Goal: Find specific page/section: Find specific page/section

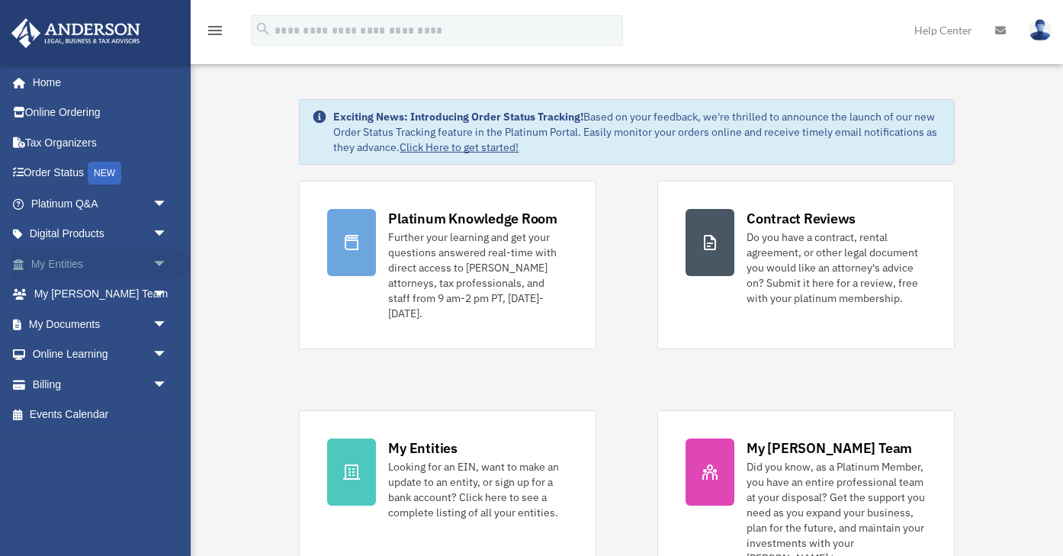
click at [50, 258] on link "My Entities arrow_drop_down" at bounding box center [101, 264] width 180 height 30
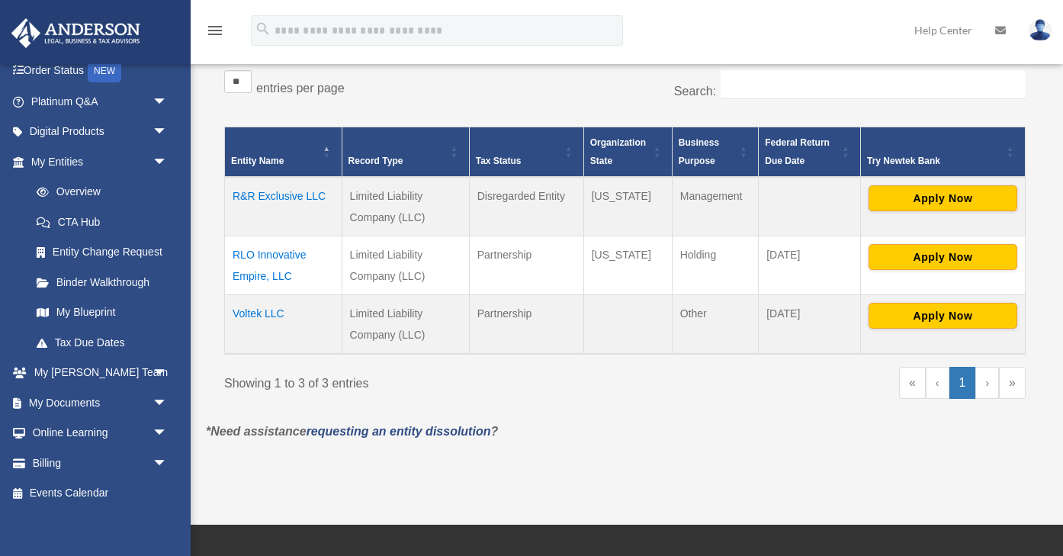
scroll to position [279, 0]
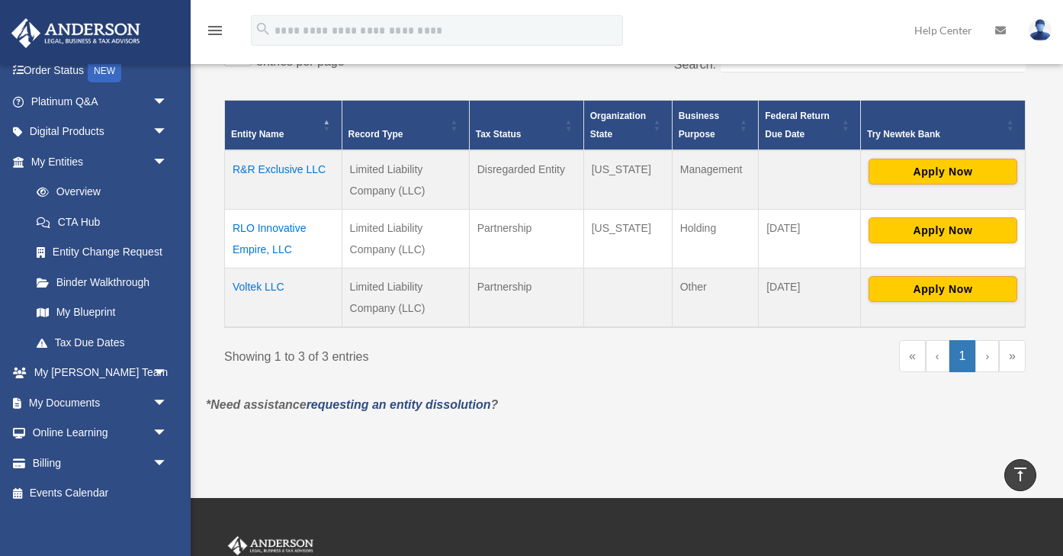
click at [261, 231] on td "RLO Innovative Empire, LLC" at bounding box center [283, 238] width 117 height 59
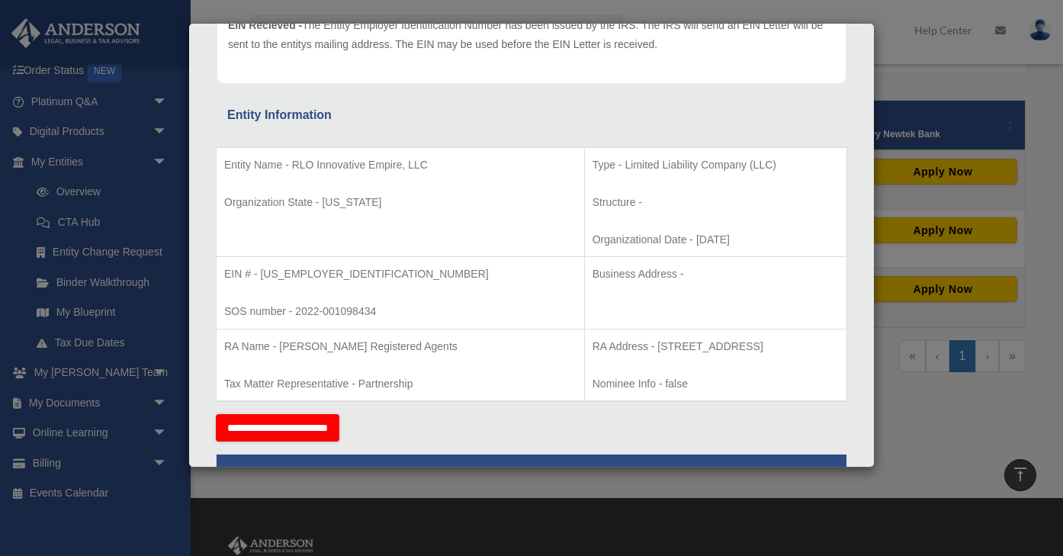
scroll to position [250, 0]
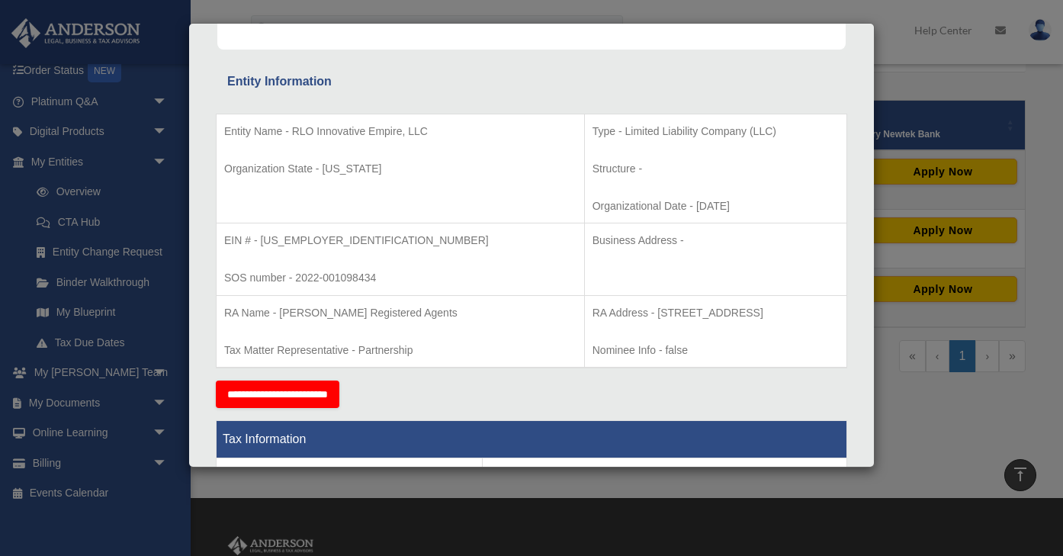
click at [1006, 399] on div "Details × Articles Sent Organizational Date" at bounding box center [531, 278] width 1063 height 556
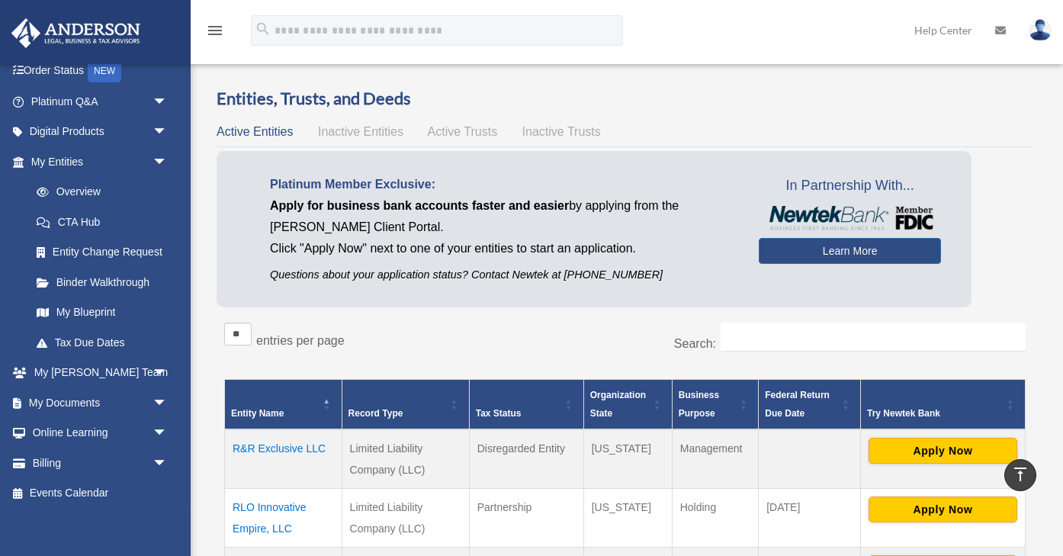
scroll to position [0, 0]
drag, startPoint x: 700, startPoint y: 85, endPoint x: 689, endPoint y: 75, distance: 14.1
click at [697, 82] on div "Overview date_range Published on Last updated March 13, 2025 April 10, 2020 by …" at bounding box center [624, 402] width 861 height 666
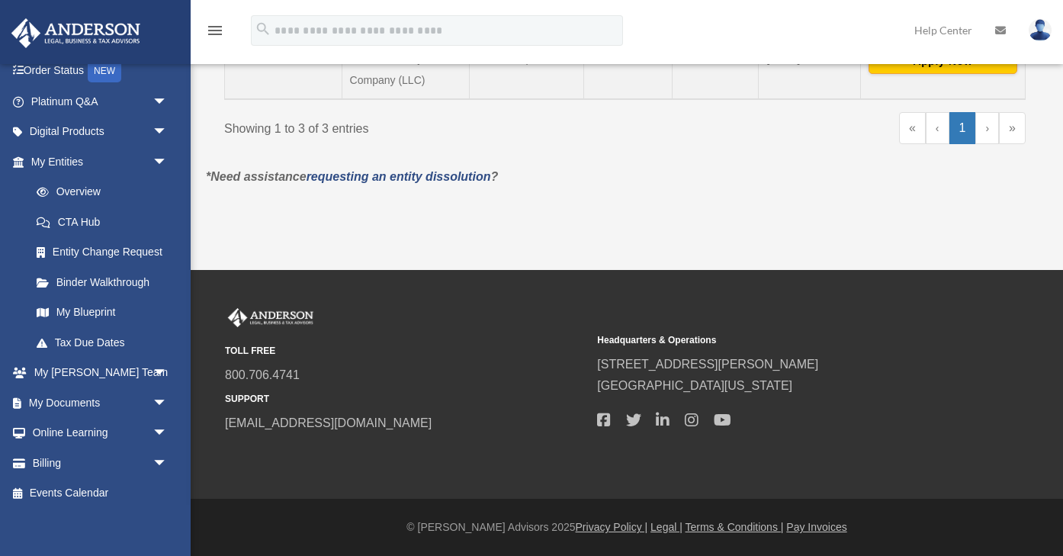
scroll to position [505, 0]
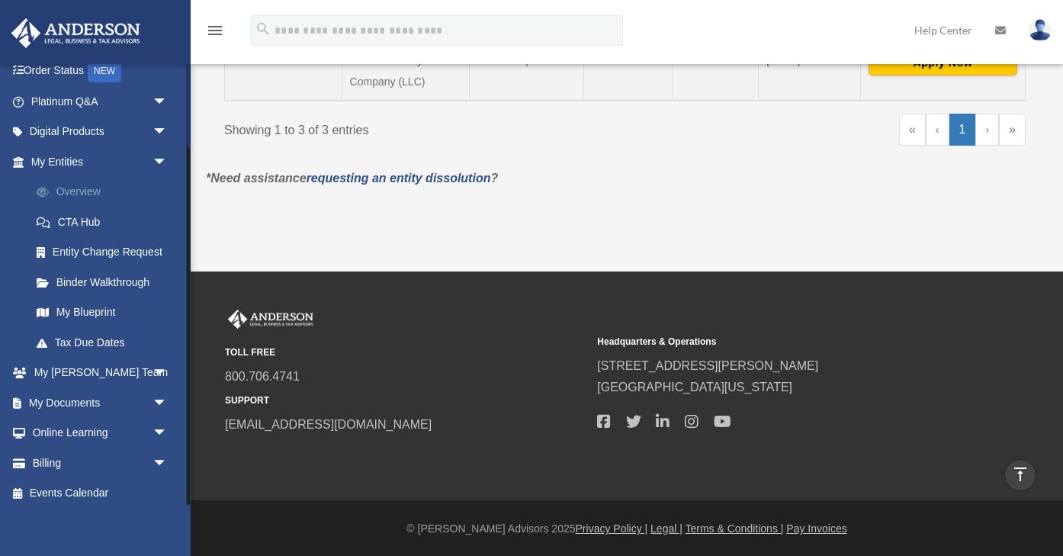
click at [78, 188] on link "Overview" at bounding box center [105, 192] width 169 height 30
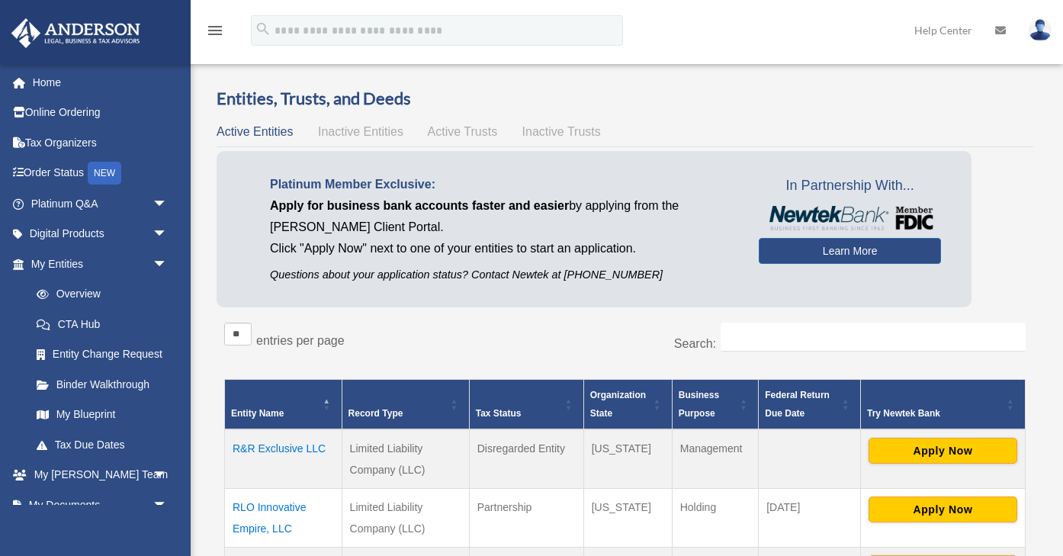
click at [483, 330] on div "** ** ** *** entries per page" at bounding box center [419, 342] width 390 height 38
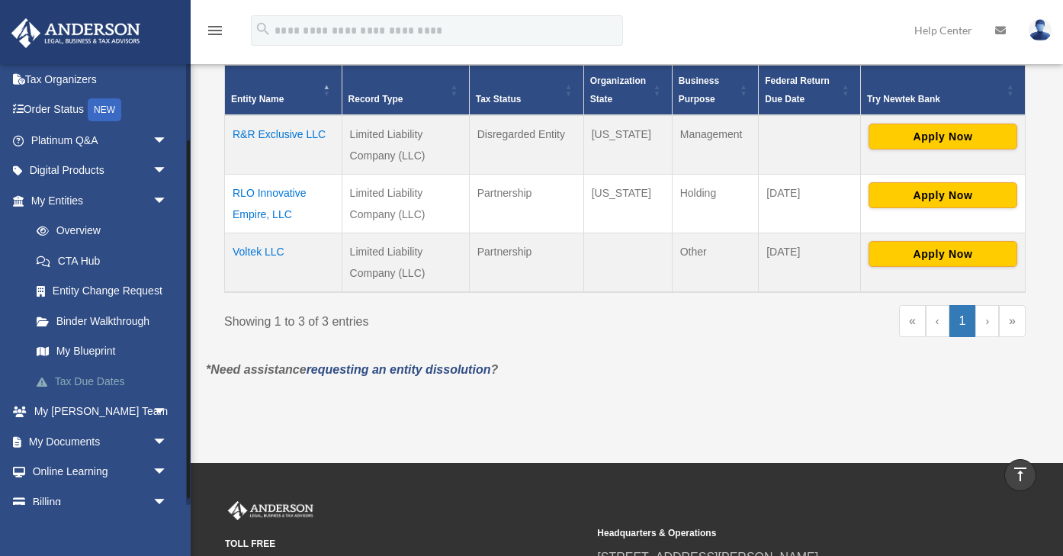
scroll to position [97, 0]
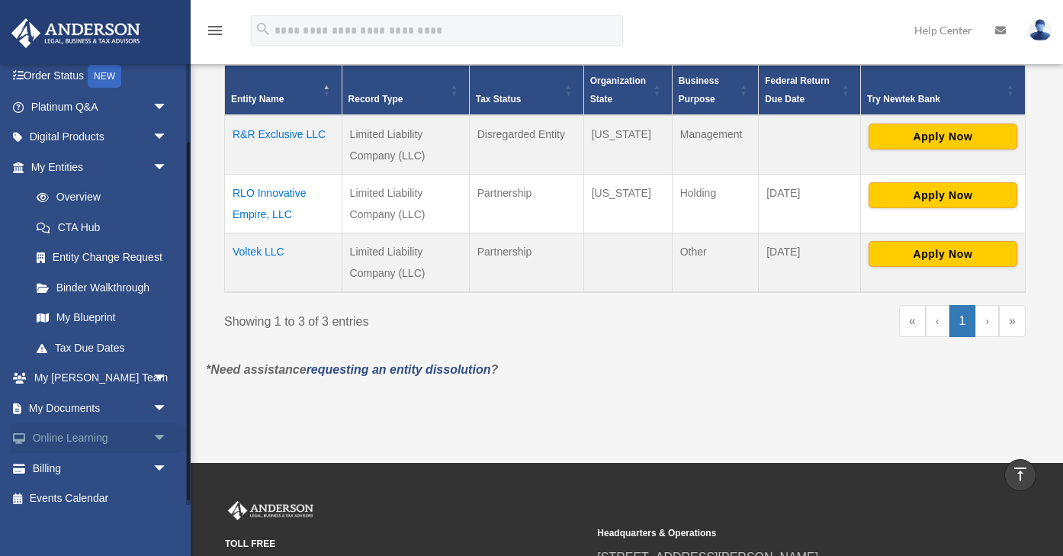
click at [73, 423] on link "Online Learning arrow_drop_down" at bounding box center [101, 438] width 180 height 30
click at [73, 409] on link "My Documents arrow_drop_down" at bounding box center [101, 408] width 180 height 30
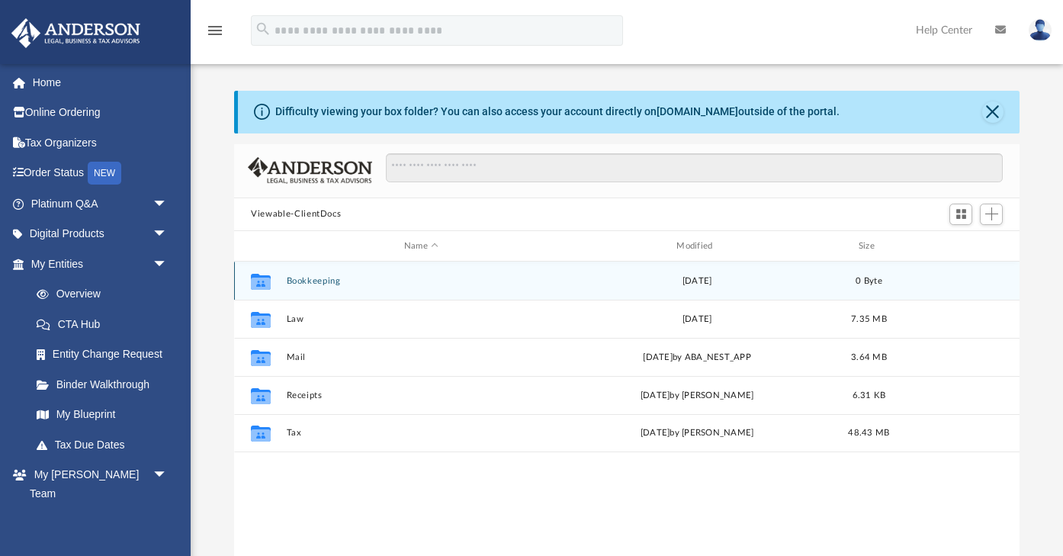
scroll to position [1, 1]
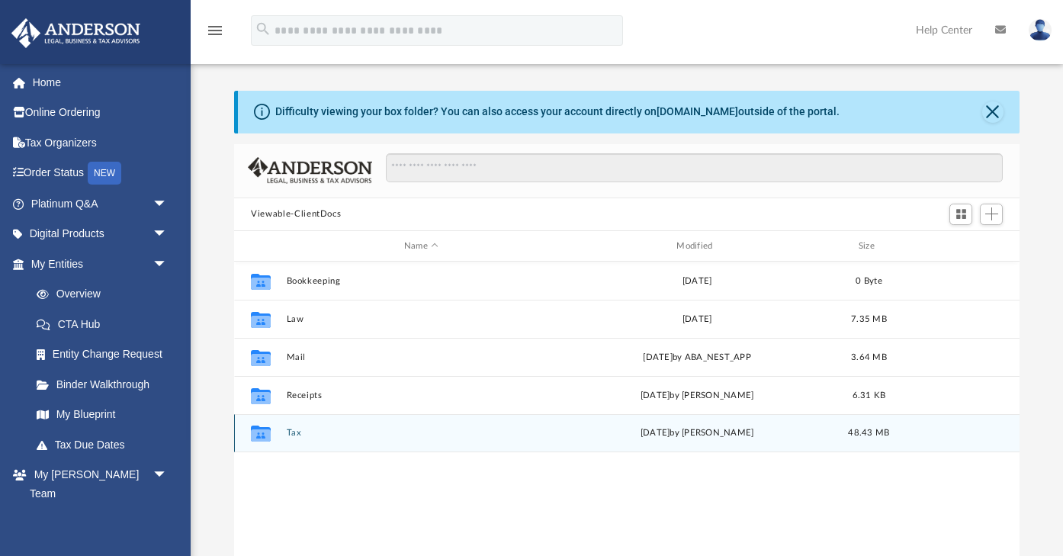
click at [293, 435] on button "Tax" at bounding box center [421, 433] width 269 height 10
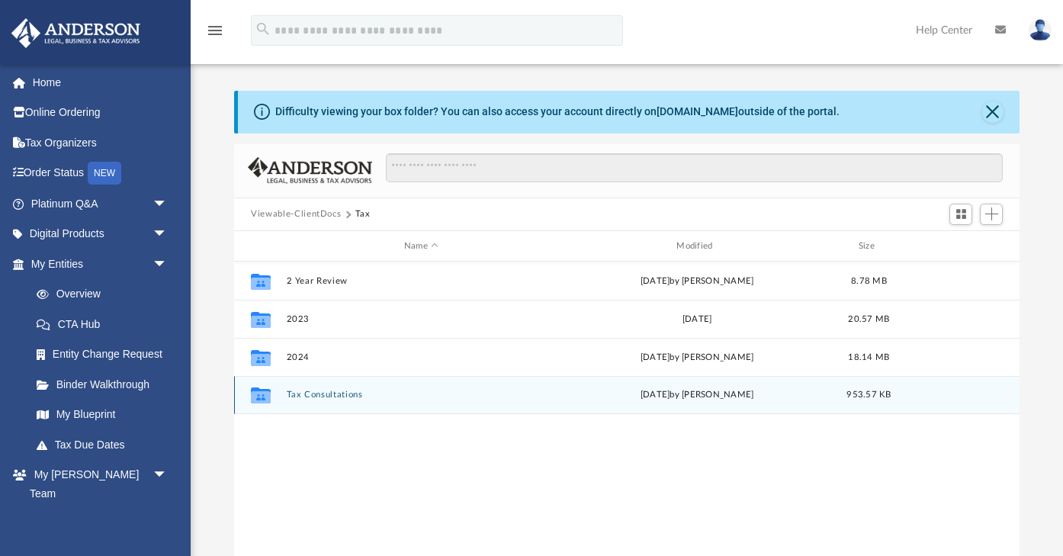
click at [310, 393] on button "Tax Consultations" at bounding box center [421, 395] width 269 height 10
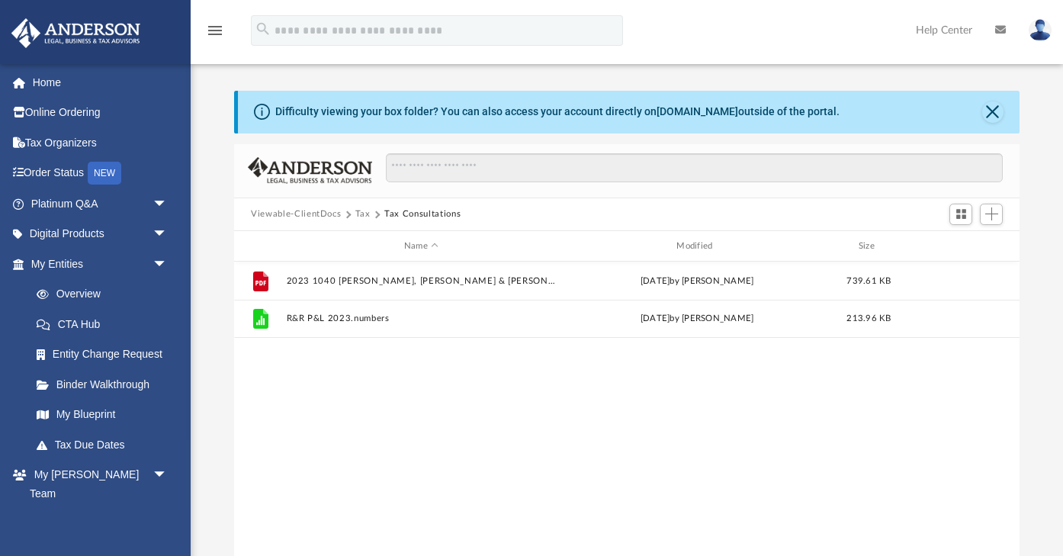
click at [284, 208] on button "Viewable-ClientDocs" at bounding box center [296, 214] width 90 height 14
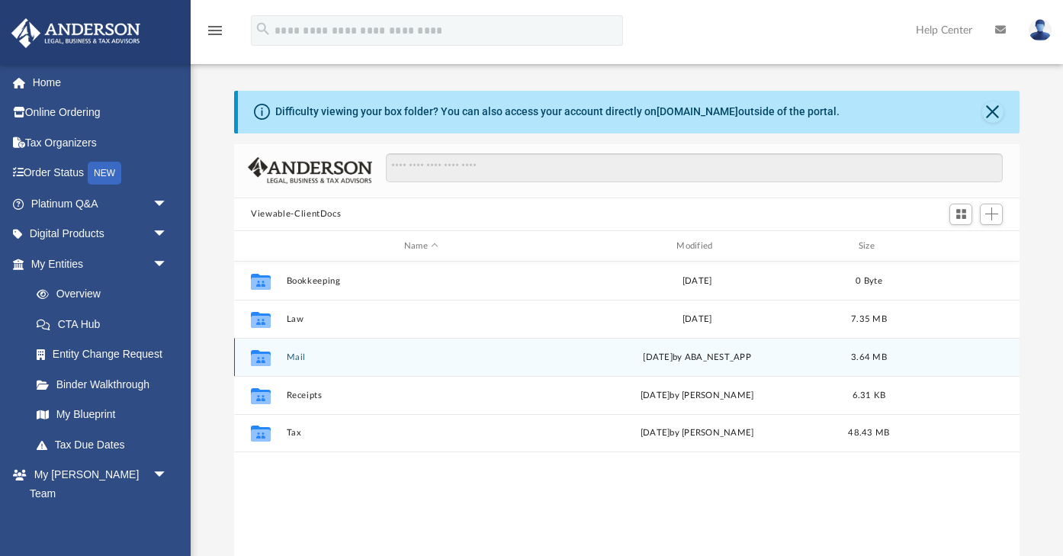
click at [300, 355] on button "Mail" at bounding box center [421, 357] width 269 height 10
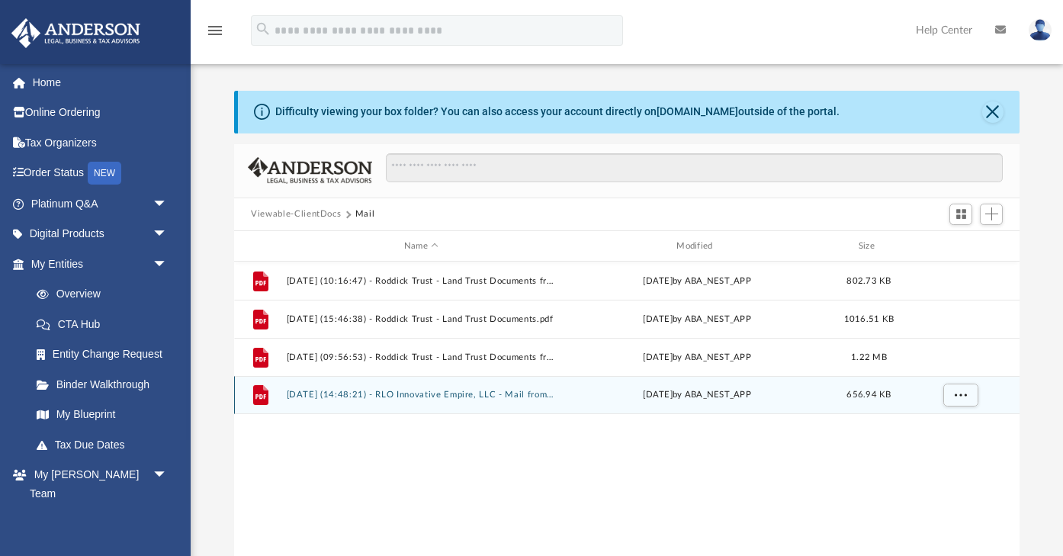
click at [434, 393] on button "2025.06.11 (14:48:21) - RLO Innovative Empire, LLC - Mail from Continental Serv…" at bounding box center [421, 395] width 269 height 10
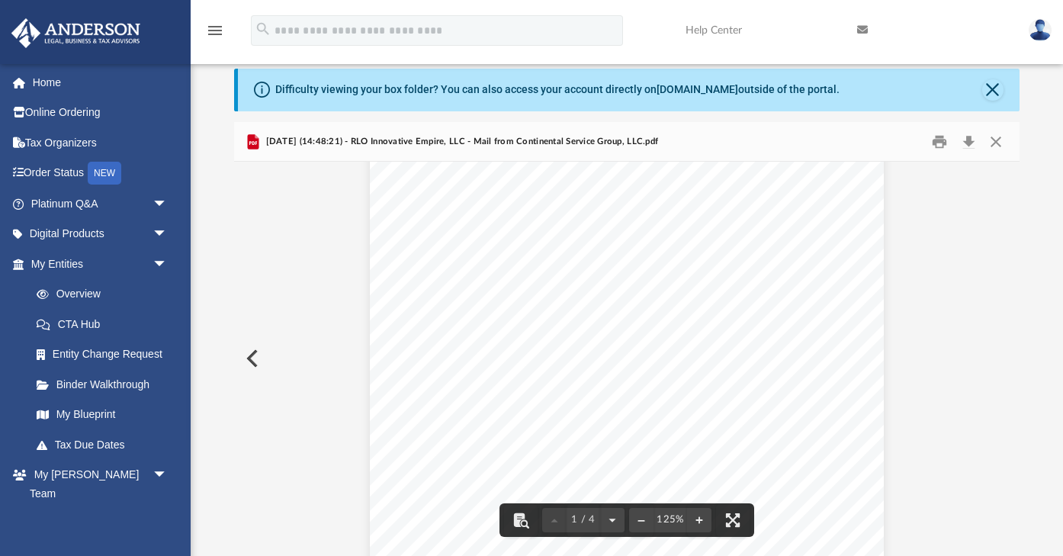
scroll to position [66, 0]
click at [260, 351] on button "Preview" at bounding box center [251, 358] width 34 height 43
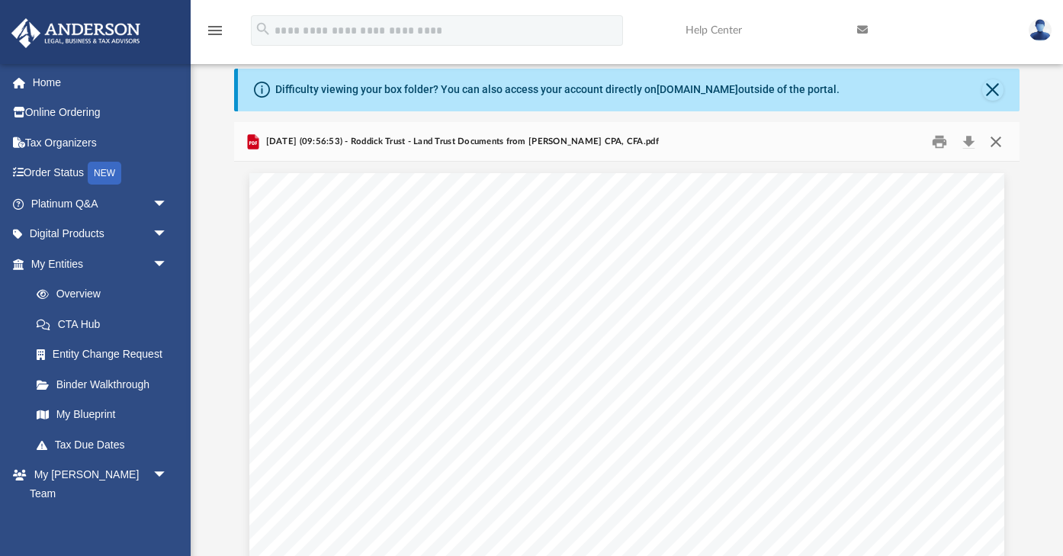
click at [997, 141] on button "Close" at bounding box center [994, 142] width 27 height 24
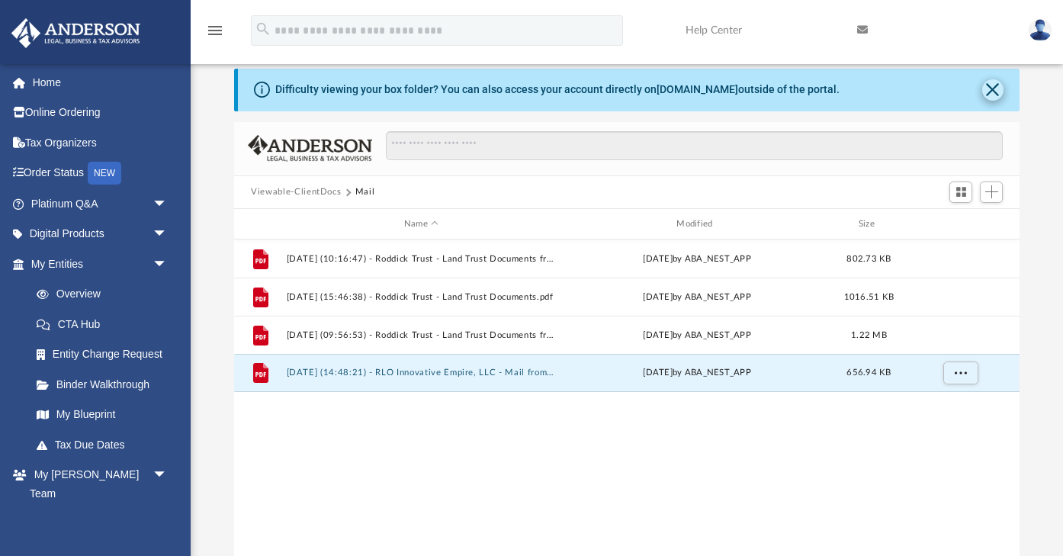
click at [996, 88] on button "Close" at bounding box center [992, 89] width 21 height 21
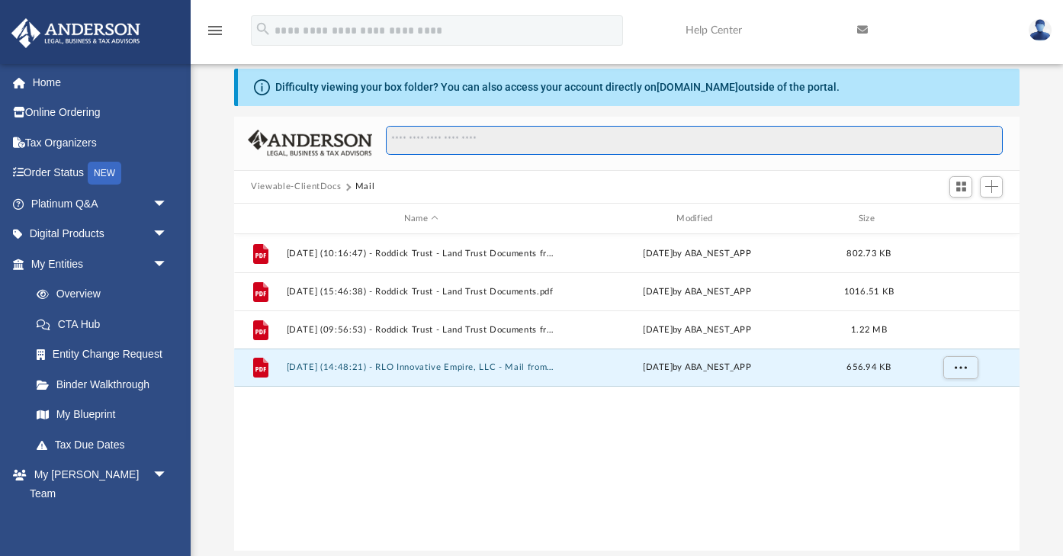
click at [1000, 140] on input "Search files and folders" at bounding box center [694, 140] width 617 height 29
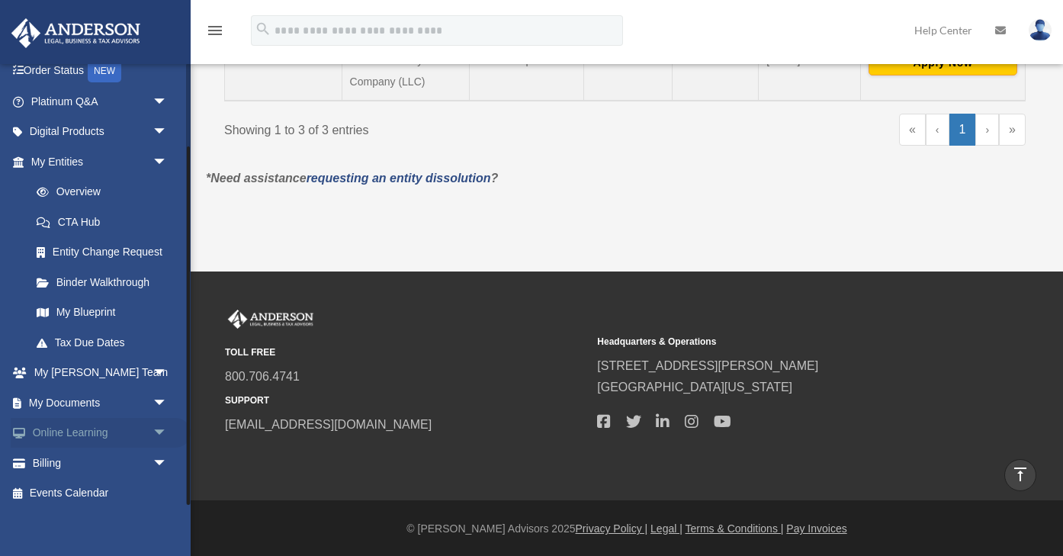
scroll to position [99, 0]
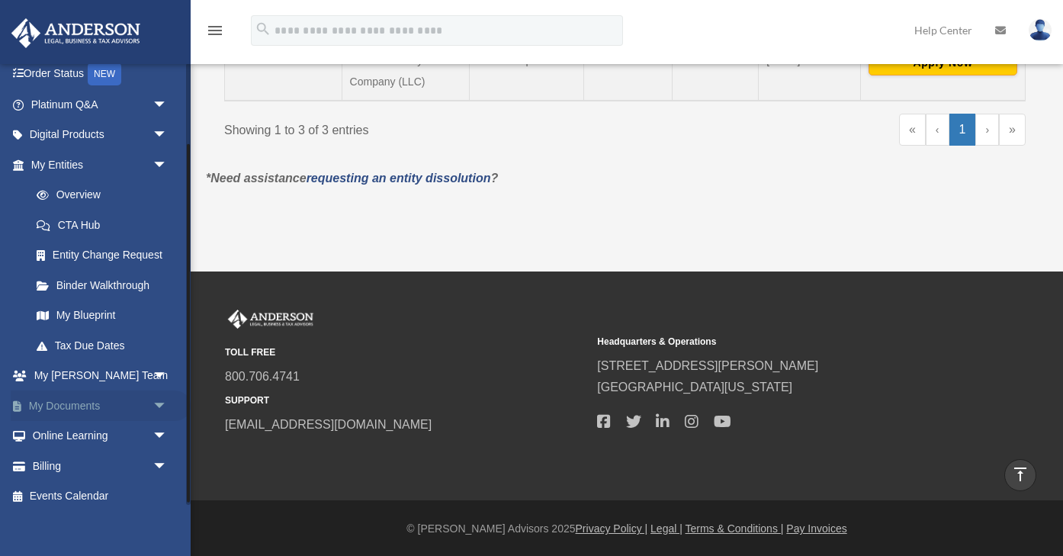
click at [59, 400] on link "My Documents arrow_drop_down" at bounding box center [101, 405] width 180 height 30
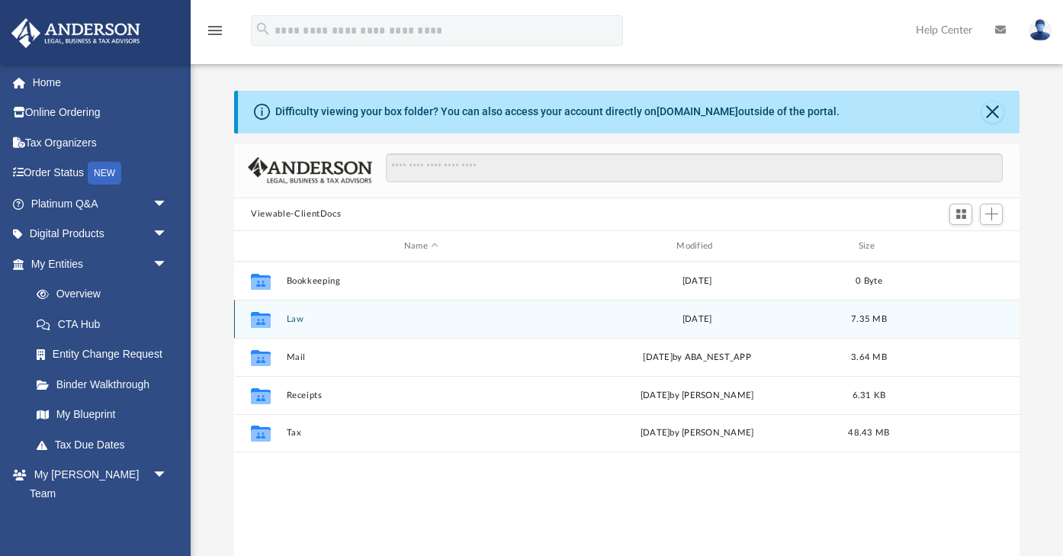
scroll to position [347, 785]
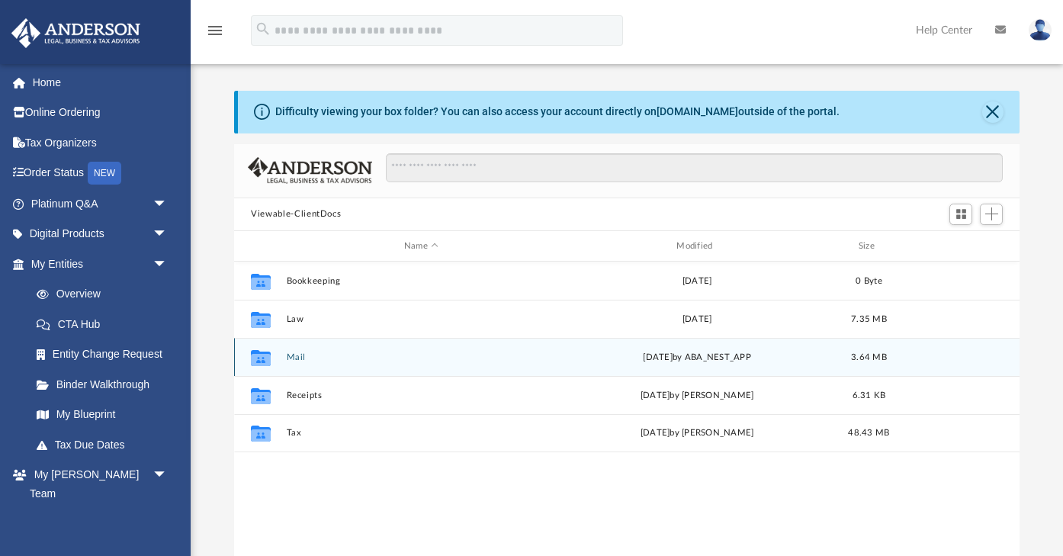
click at [294, 356] on button "Mail" at bounding box center [421, 357] width 269 height 10
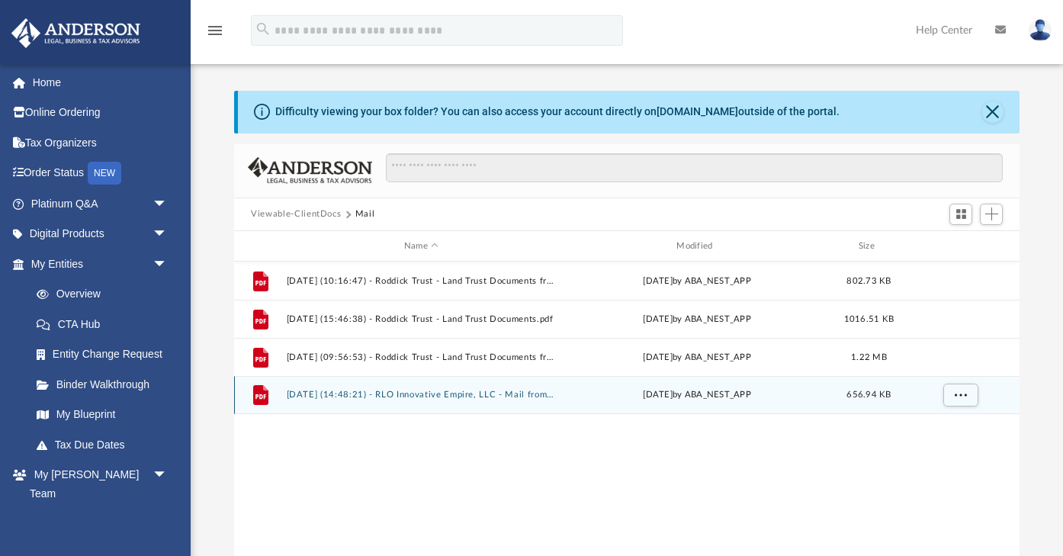
click at [544, 399] on button "[DATE] (14:48:21) - RLO Innovative Empire, LLC - Mail from Continental Service …" at bounding box center [421, 395] width 269 height 10
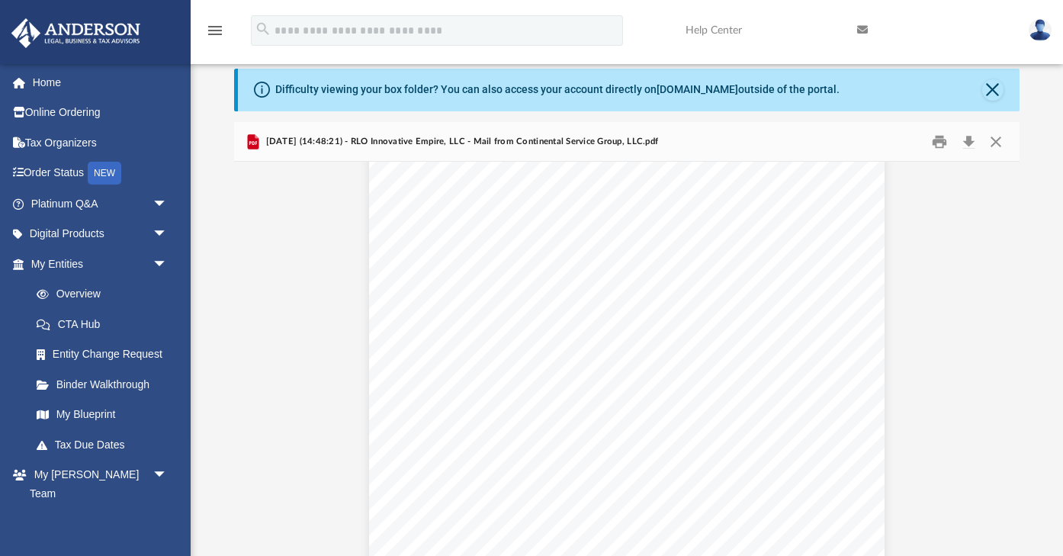
scroll to position [753, 0]
